Goal: Navigation & Orientation: Find specific page/section

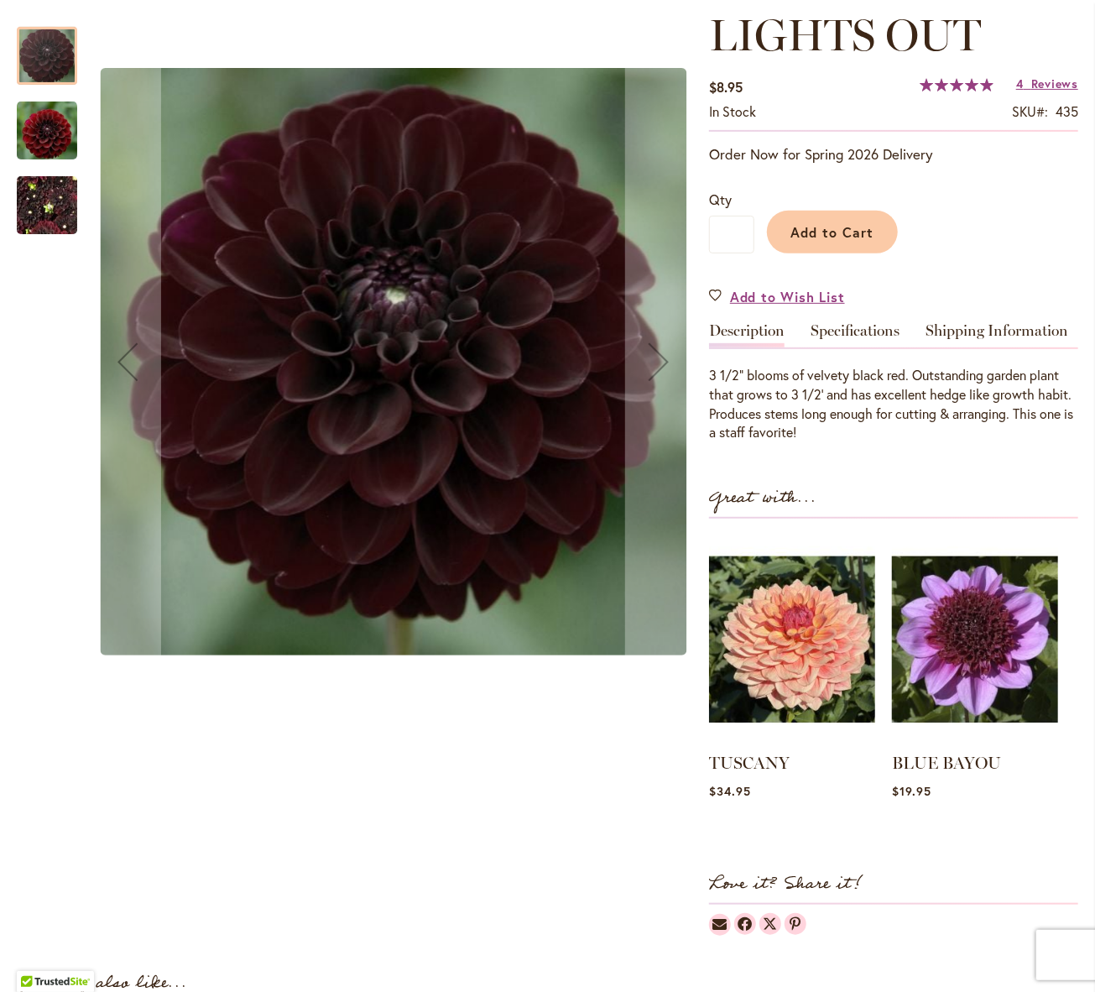
scroll to position [336, 0]
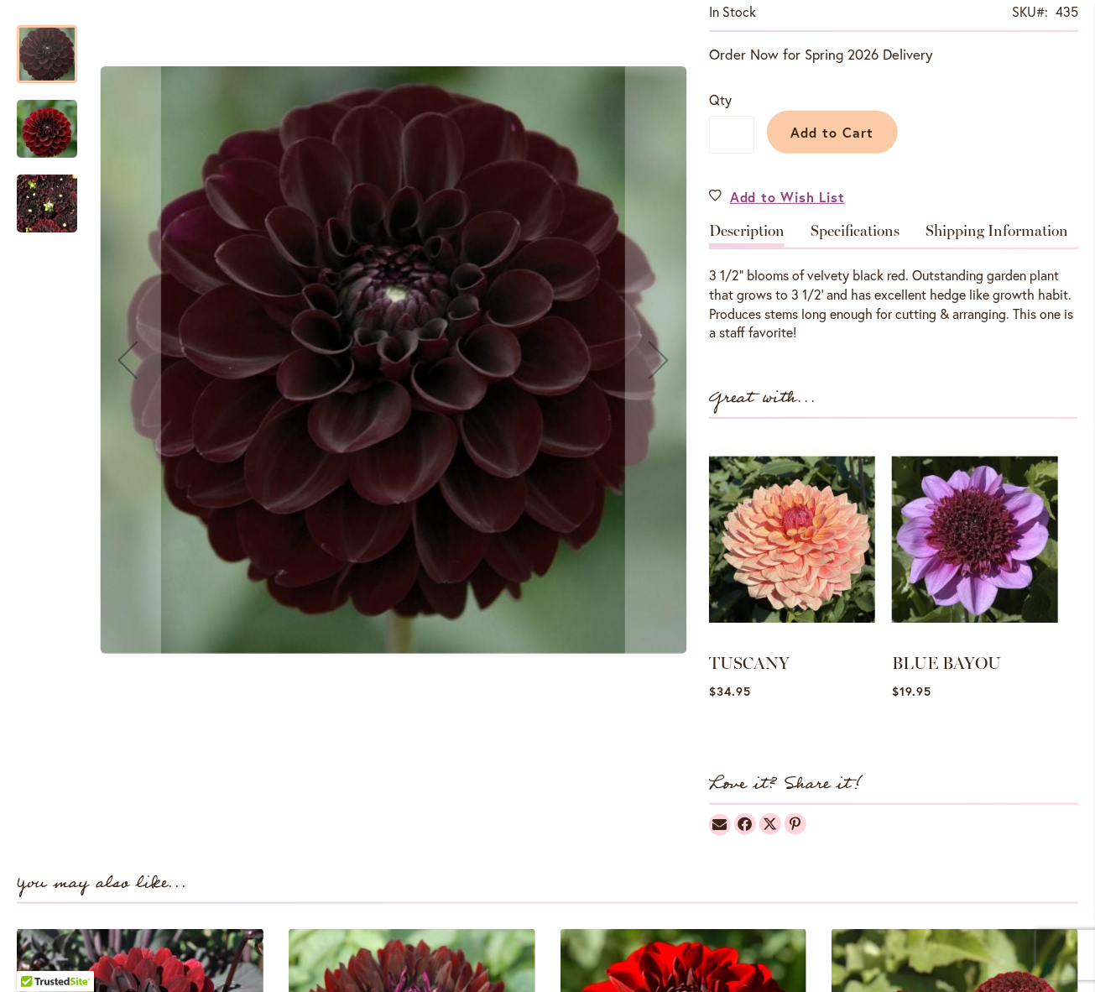
click at [49, 204] on img "LIGHTS OUT" at bounding box center [47, 204] width 60 height 81
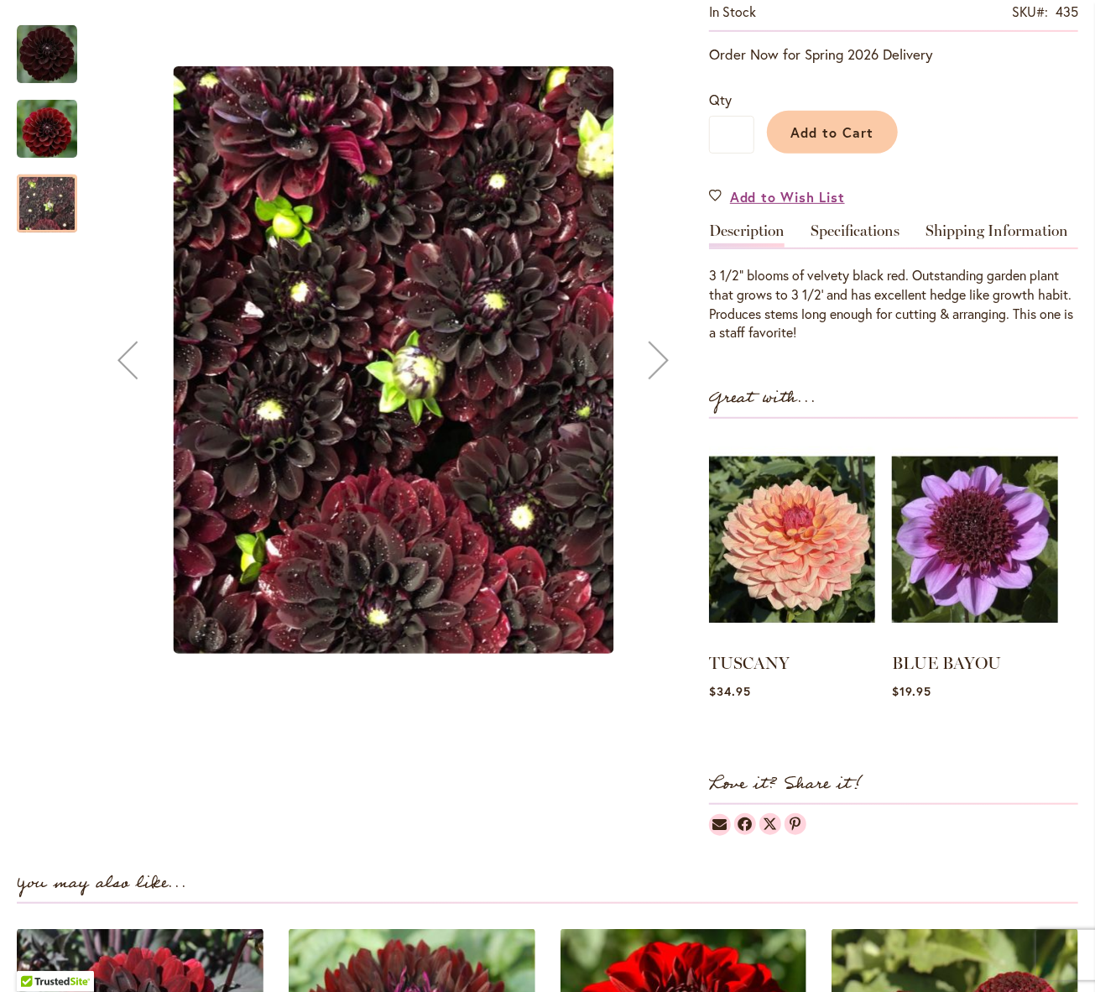
click at [37, 138] on img "LIGHTS OUT" at bounding box center [47, 128] width 60 height 62
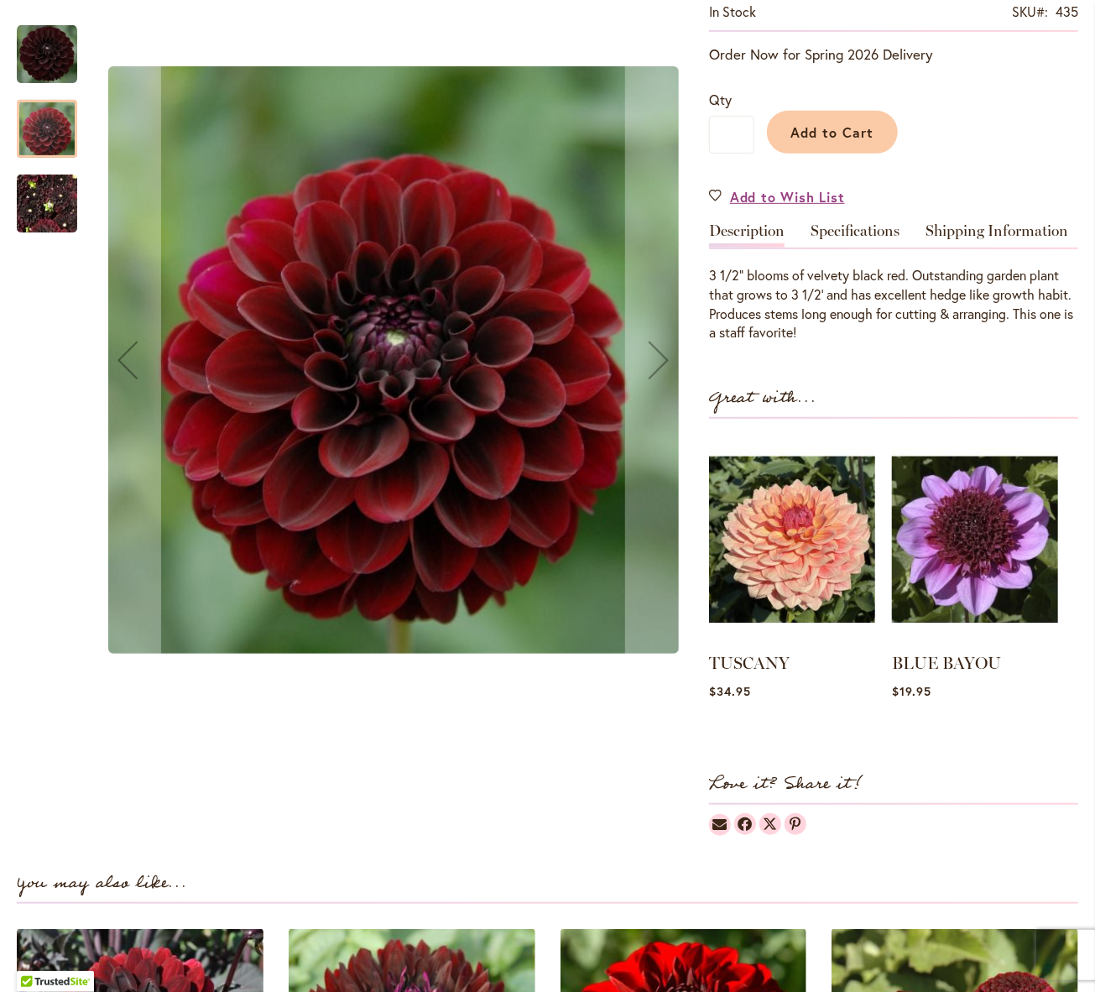
scroll to position [0, 0]
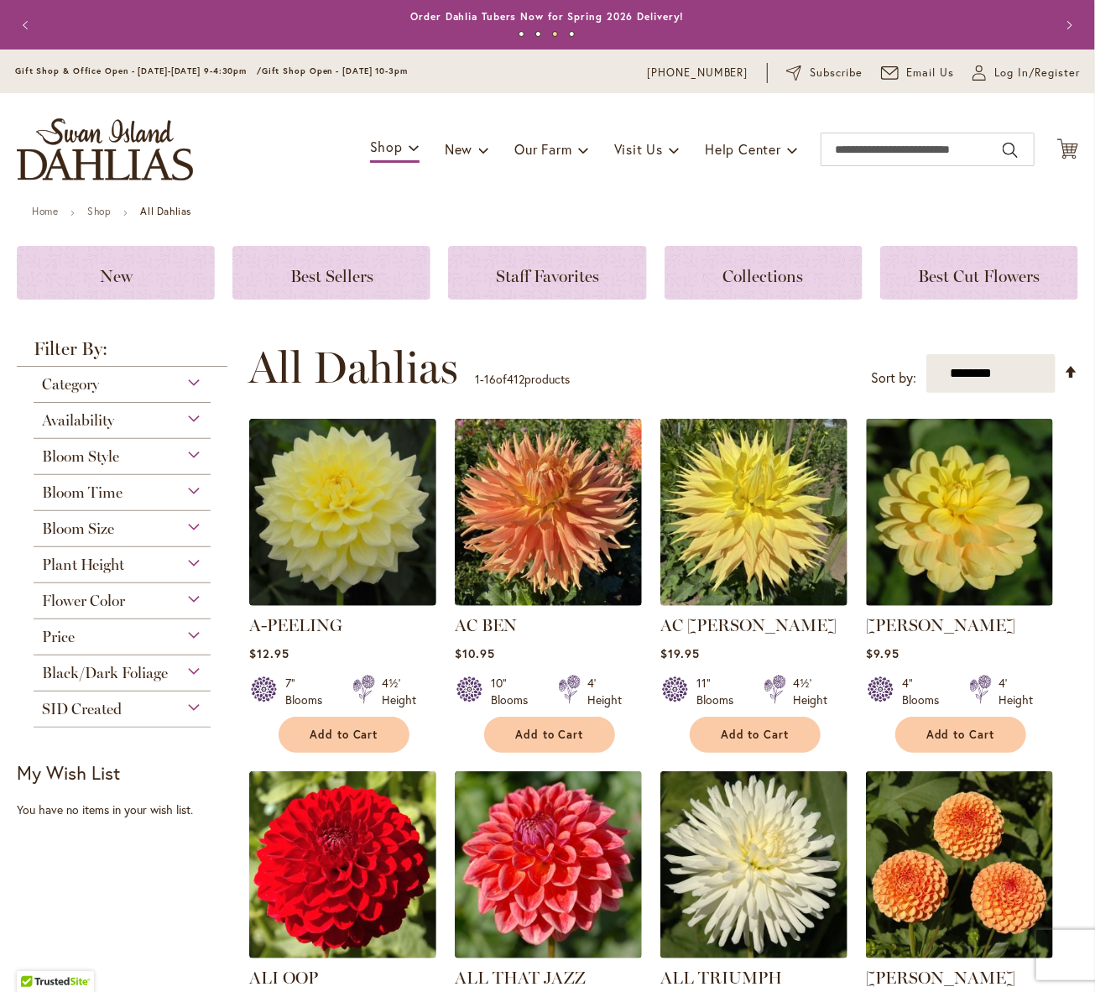
click at [104, 677] on span "Black/Dark Foliage" at bounding box center [105, 673] width 126 height 18
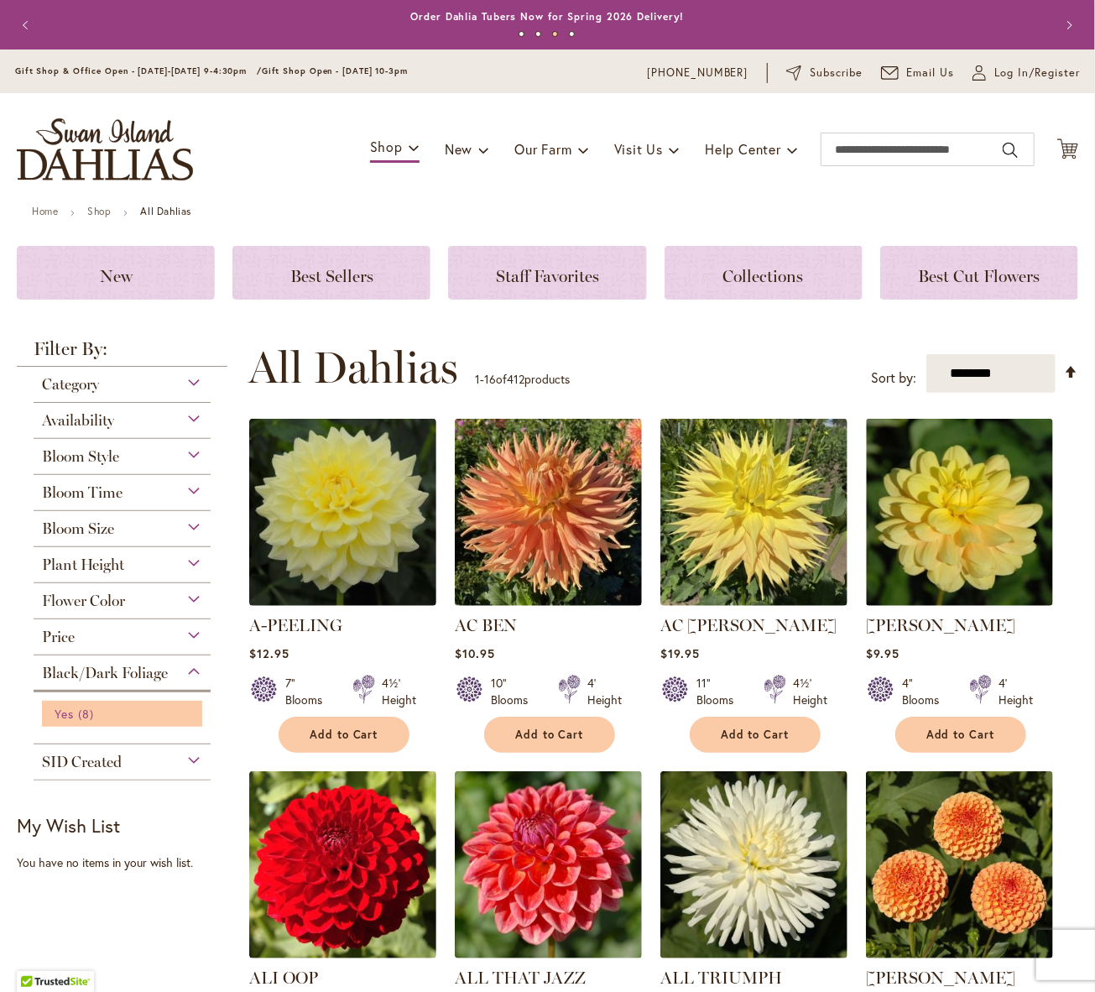
click at [74, 719] on link "Yes 8 items" at bounding box center [124, 714] width 139 height 18
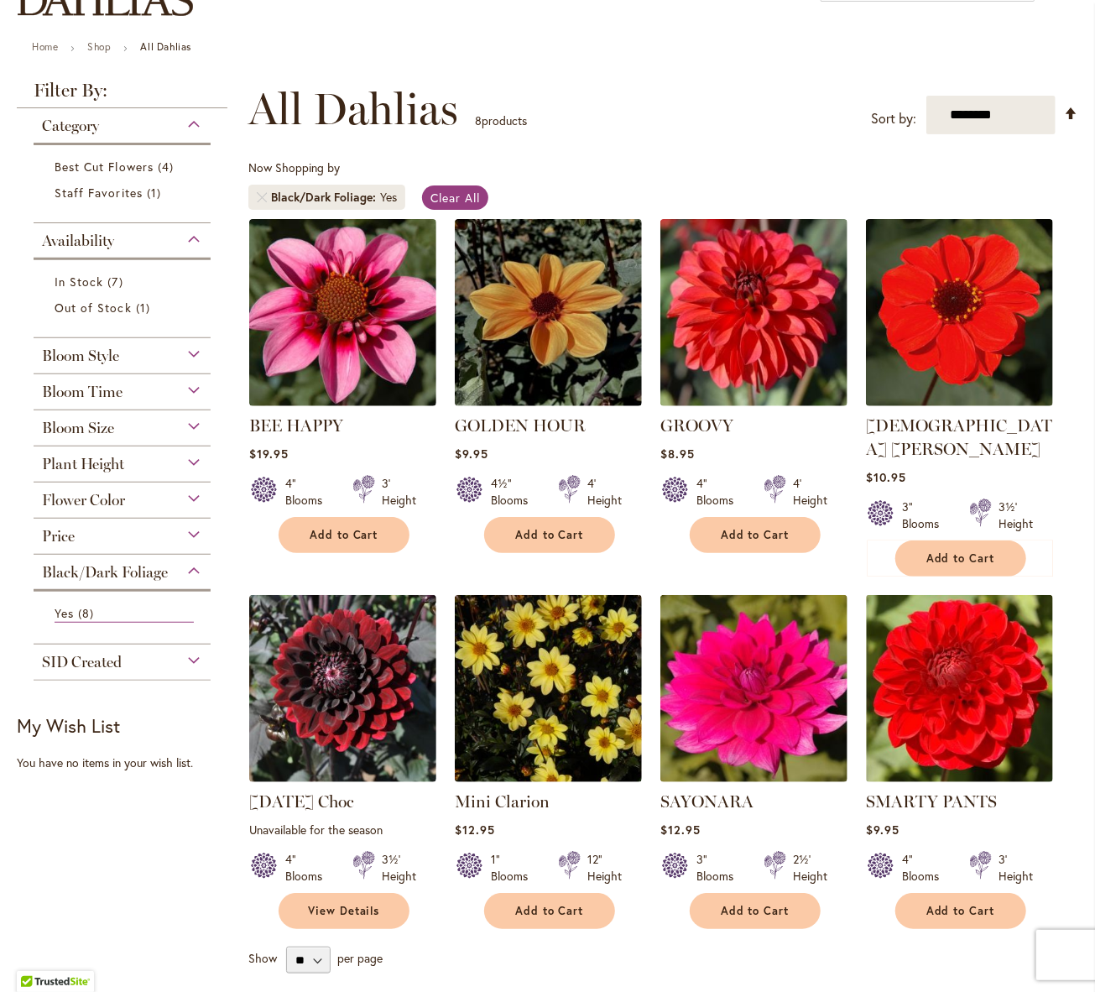
scroll to position [168, 0]
